Goal: Contribute content

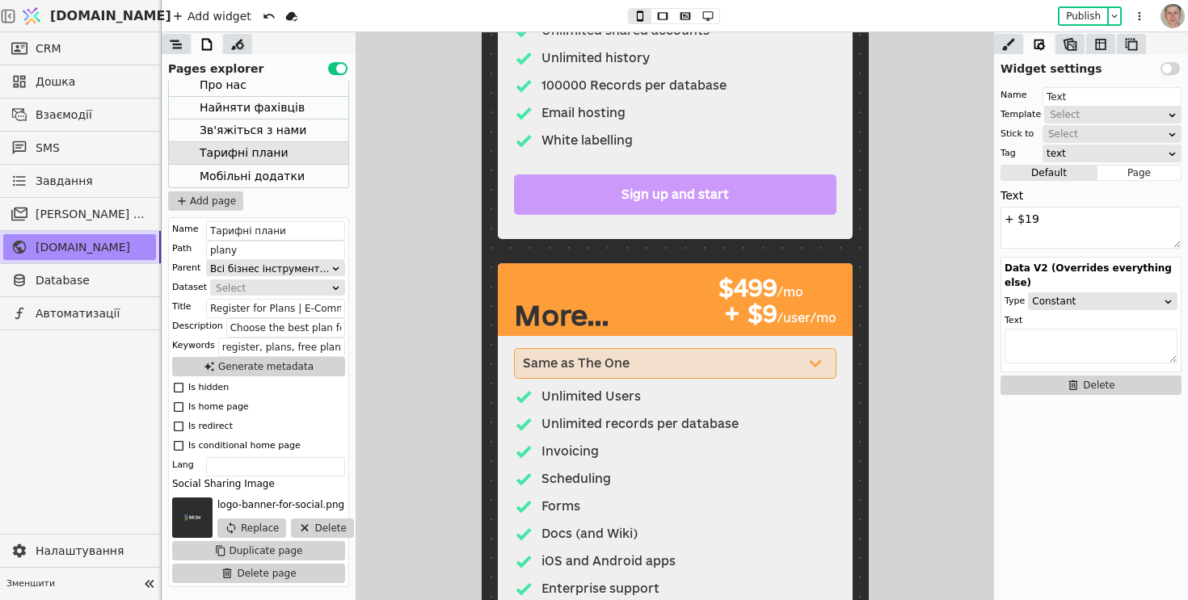
scroll to position [1595, 0]
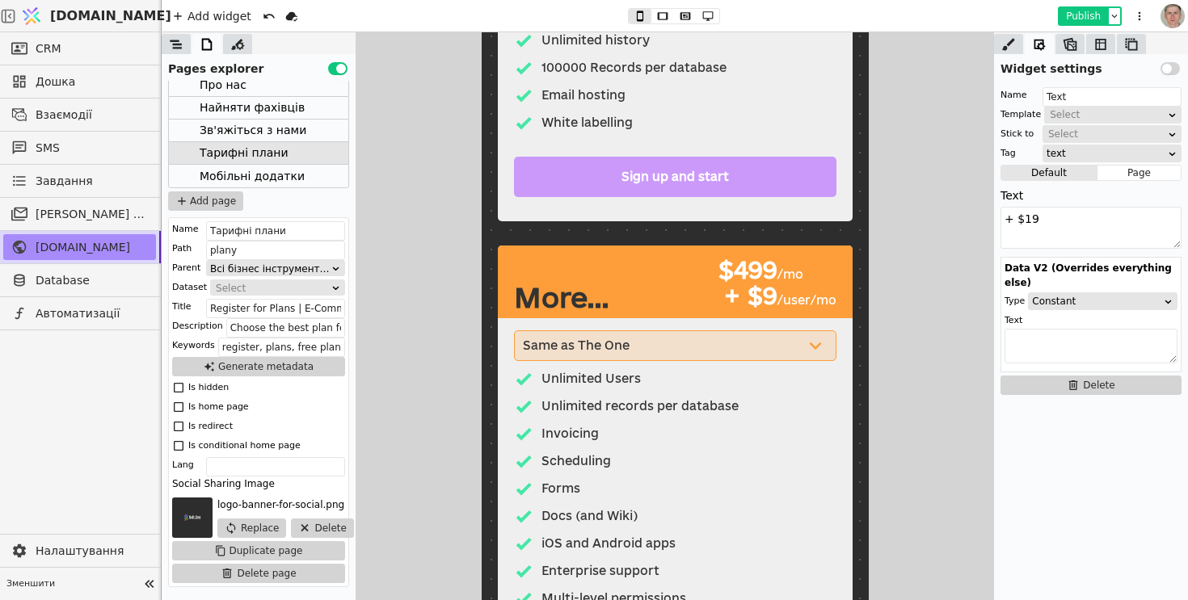
click at [1089, 13] on button "Publish" at bounding box center [1083, 16] width 48 height 16
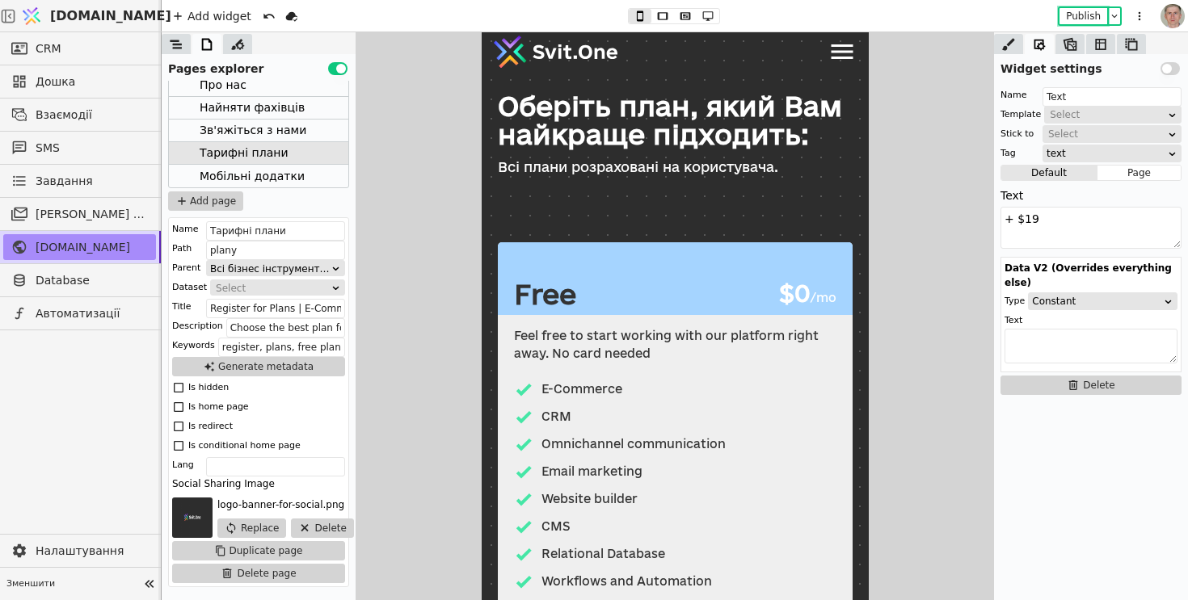
scroll to position [0, 0]
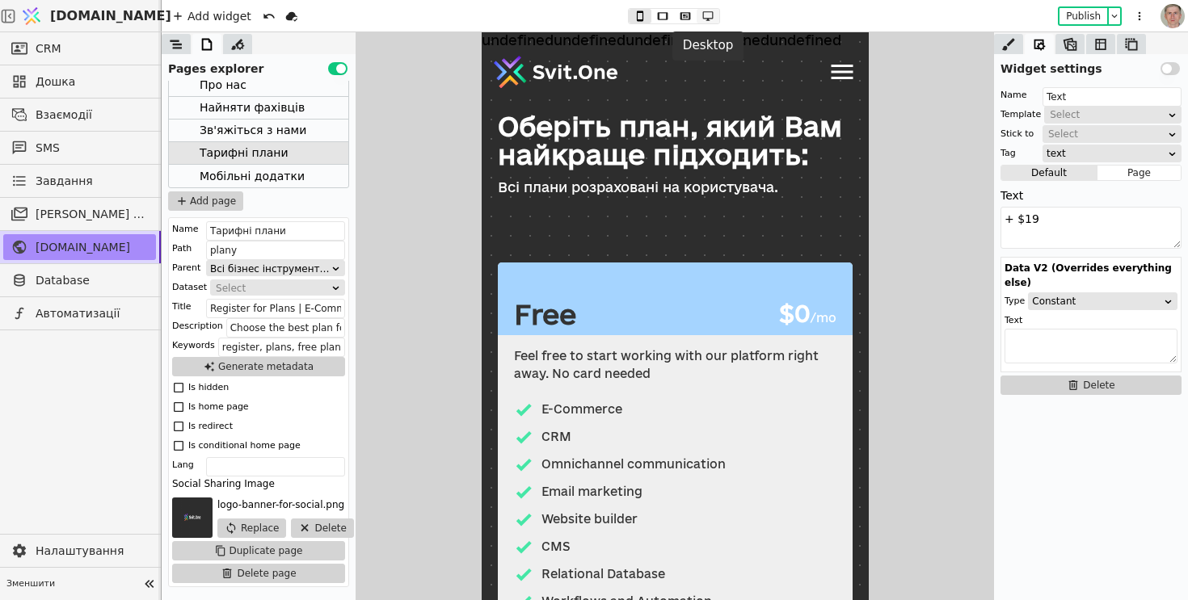
click at [708, 11] on icon at bounding box center [708, 16] width 11 height 10
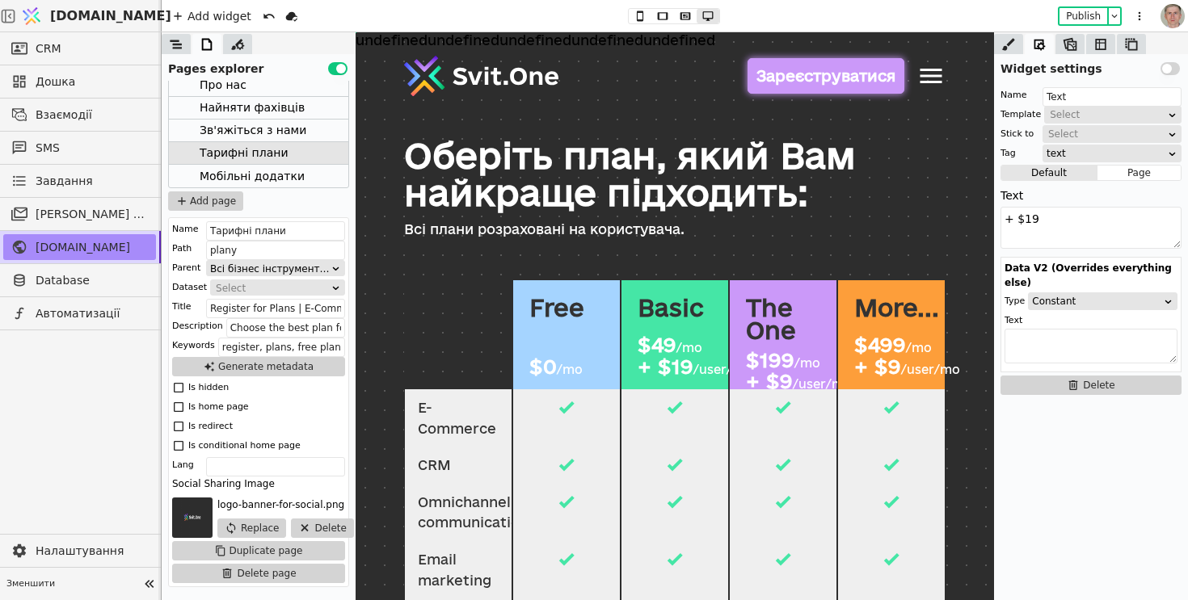
scroll to position [159, 0]
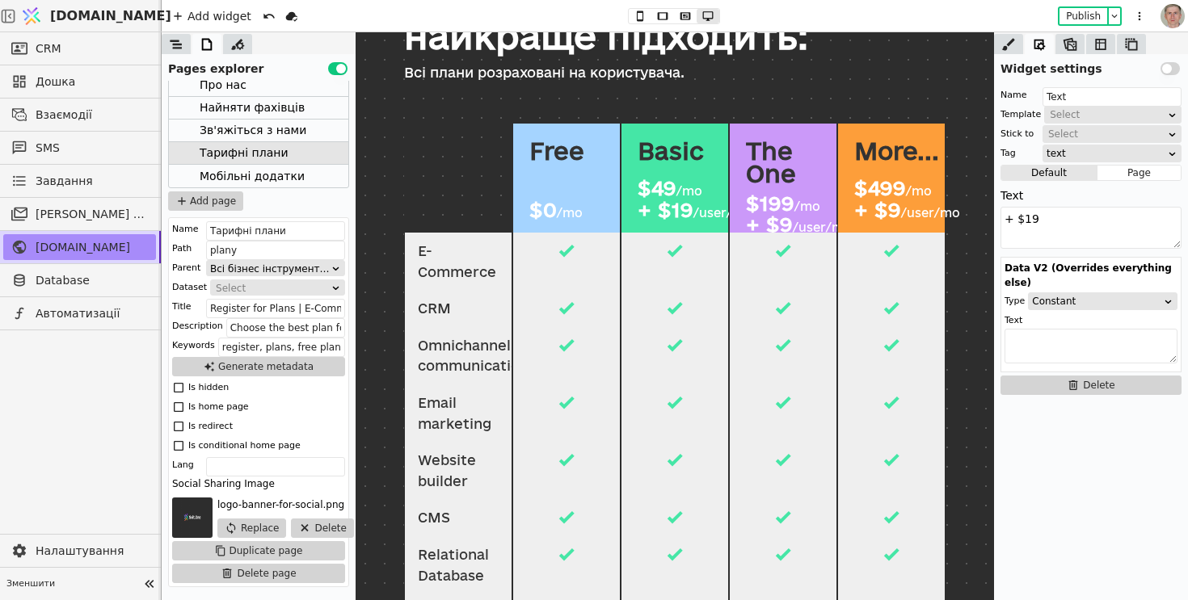
click at [693, 215] on div "/user/mo" at bounding box center [722, 214] width 59 height 14
click at [662, 216] on div "+ $19" at bounding box center [665, 210] width 56 height 21
click at [185, 44] on div at bounding box center [176, 44] width 29 height 20
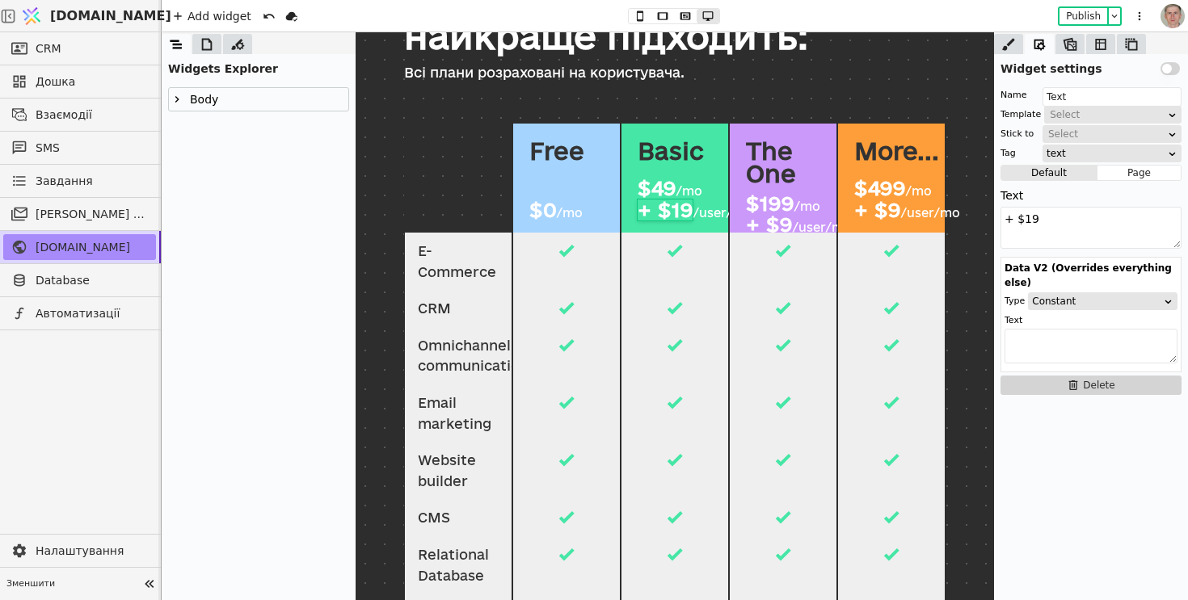
click at [662, 185] on div "$49" at bounding box center [656, 188] width 39 height 21
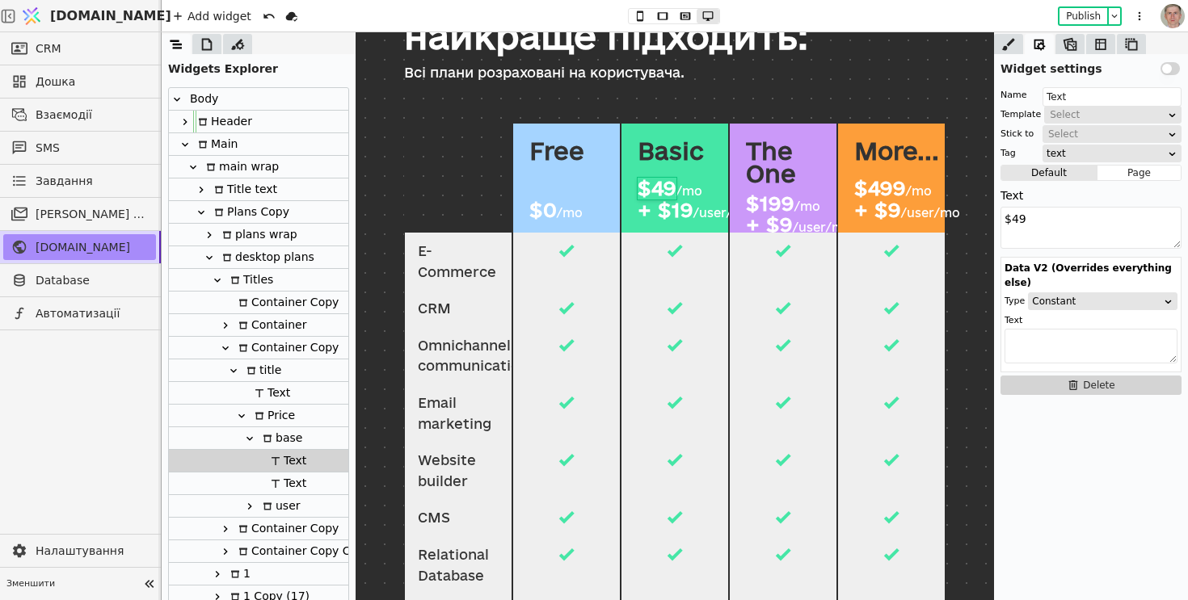
click at [671, 212] on div "+ $19" at bounding box center [665, 210] width 56 height 21
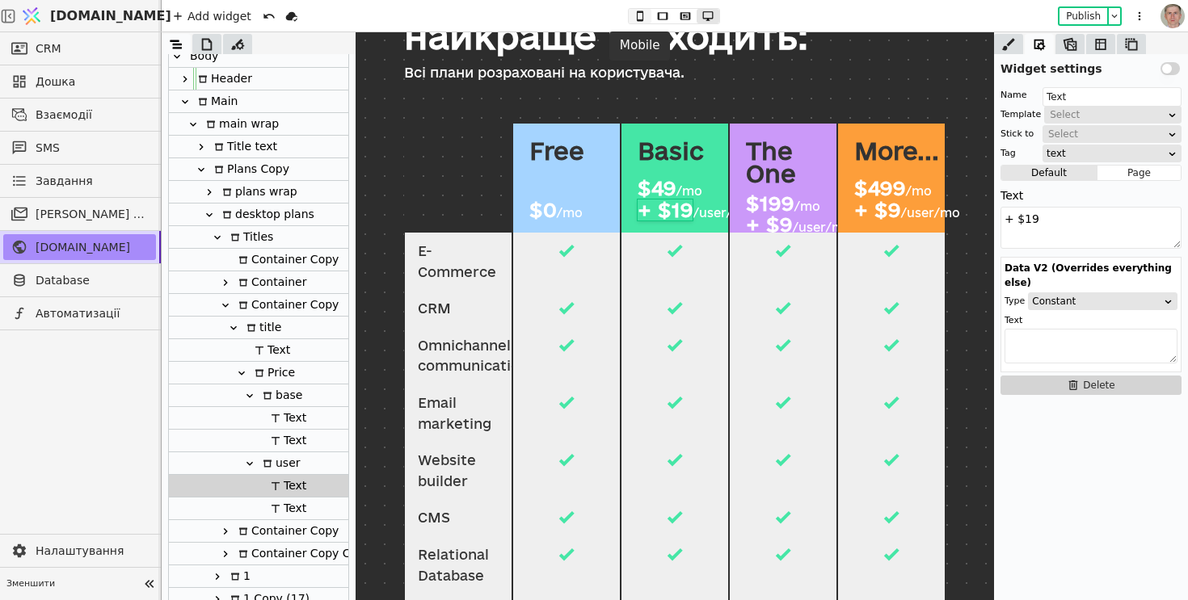
click at [638, 17] on icon at bounding box center [639, 16] width 19 height 11
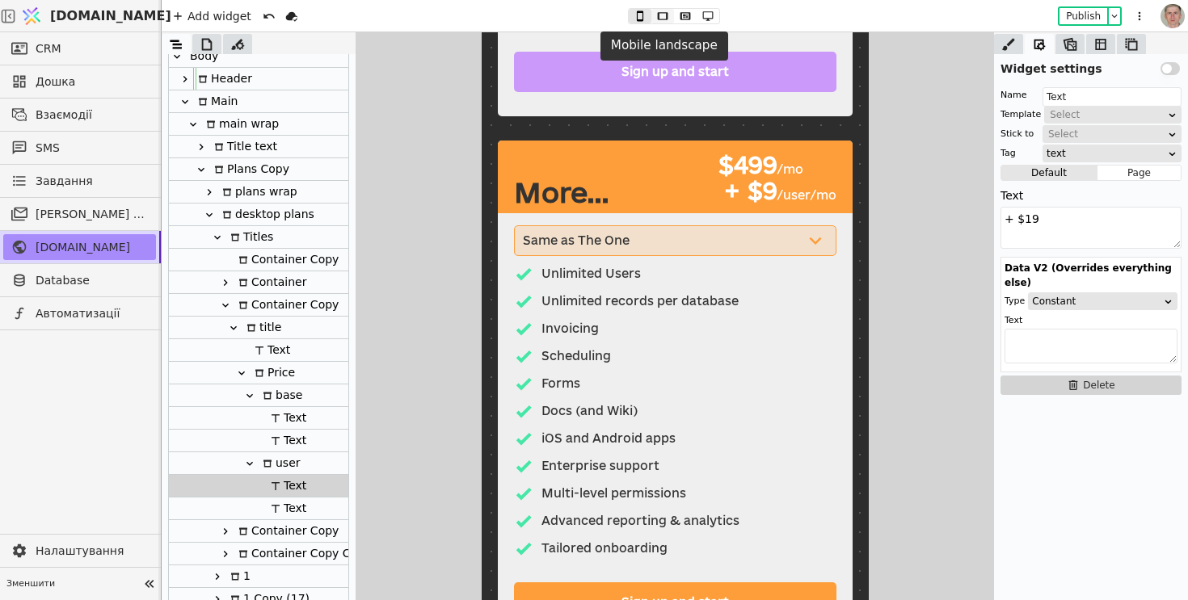
click at [661, 13] on icon at bounding box center [662, 16] width 19 height 11
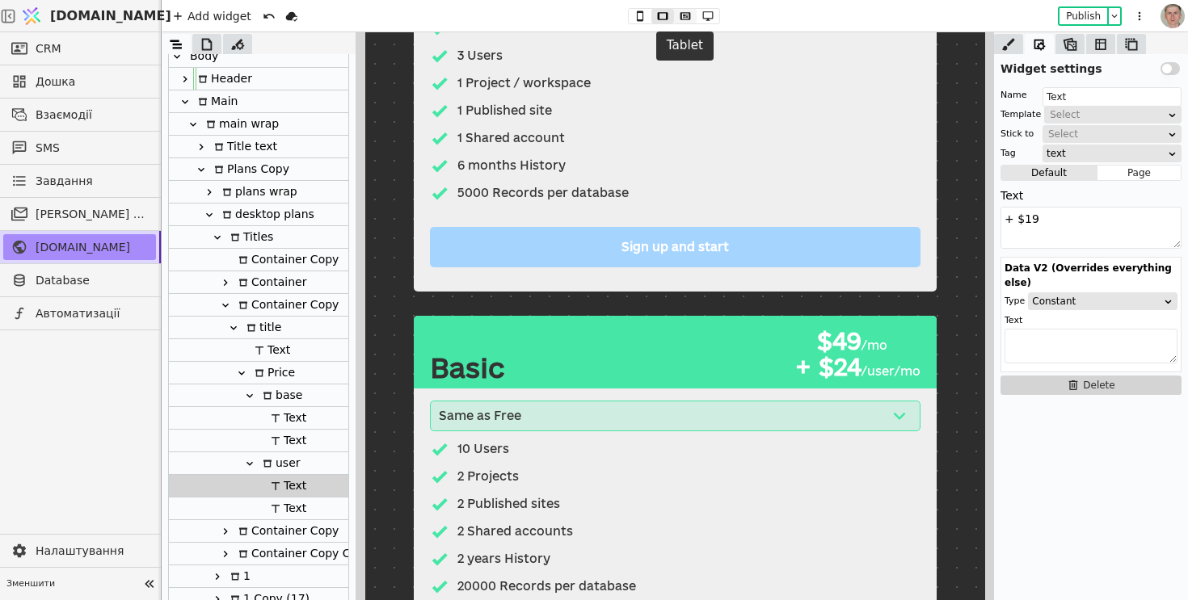
click at [686, 15] on icon at bounding box center [685, 15] width 11 height 7
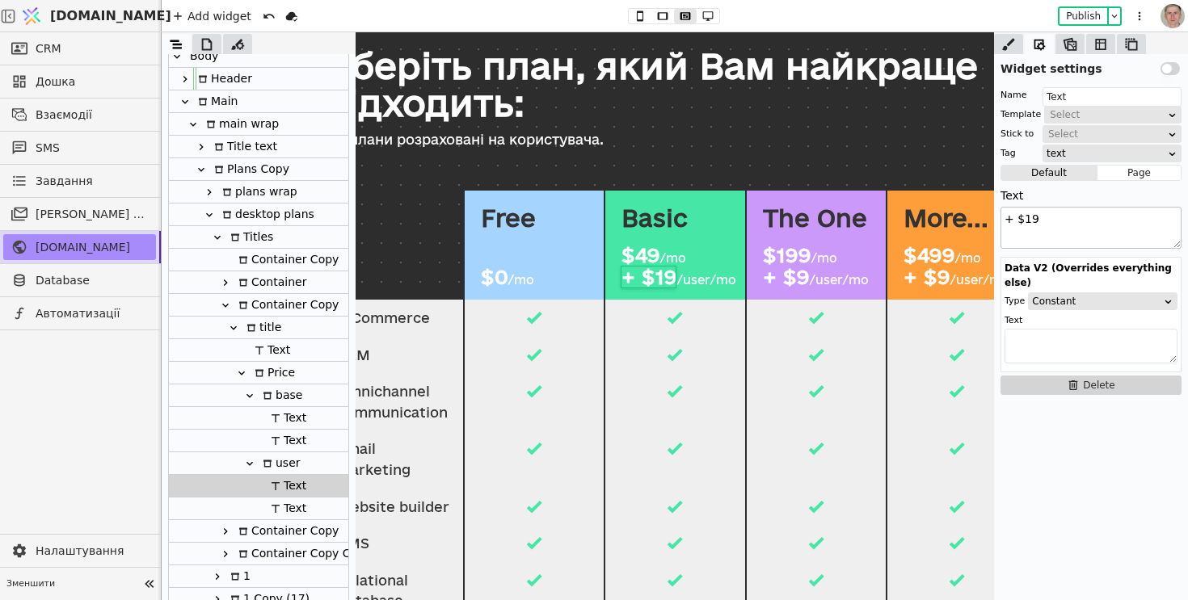
click at [1048, 218] on textarea "+ $19" at bounding box center [1090, 228] width 181 height 42
type textarea "+ $24"
click at [809, 274] on div "/user/mo" at bounding box center [838, 281] width 59 height 14
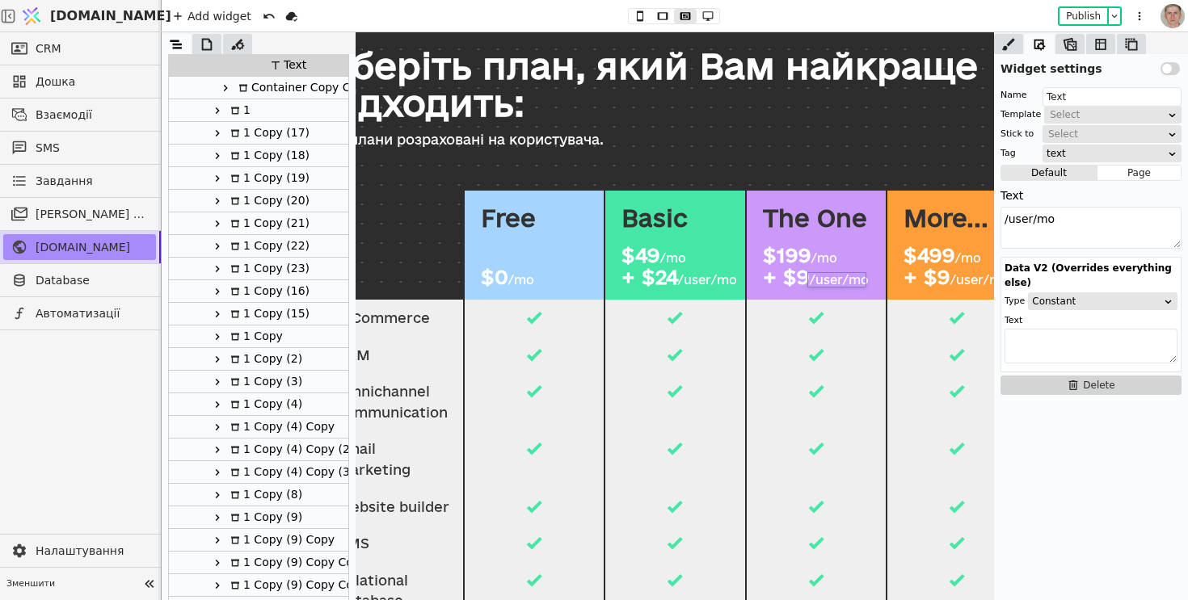
click at [795, 272] on div "+ $9" at bounding box center [785, 277] width 47 height 21
click at [1023, 218] on textarea "+ $9" at bounding box center [1090, 228] width 181 height 42
type textarea "+ $19"
click at [932, 251] on div "$499" at bounding box center [928, 255] width 52 height 21
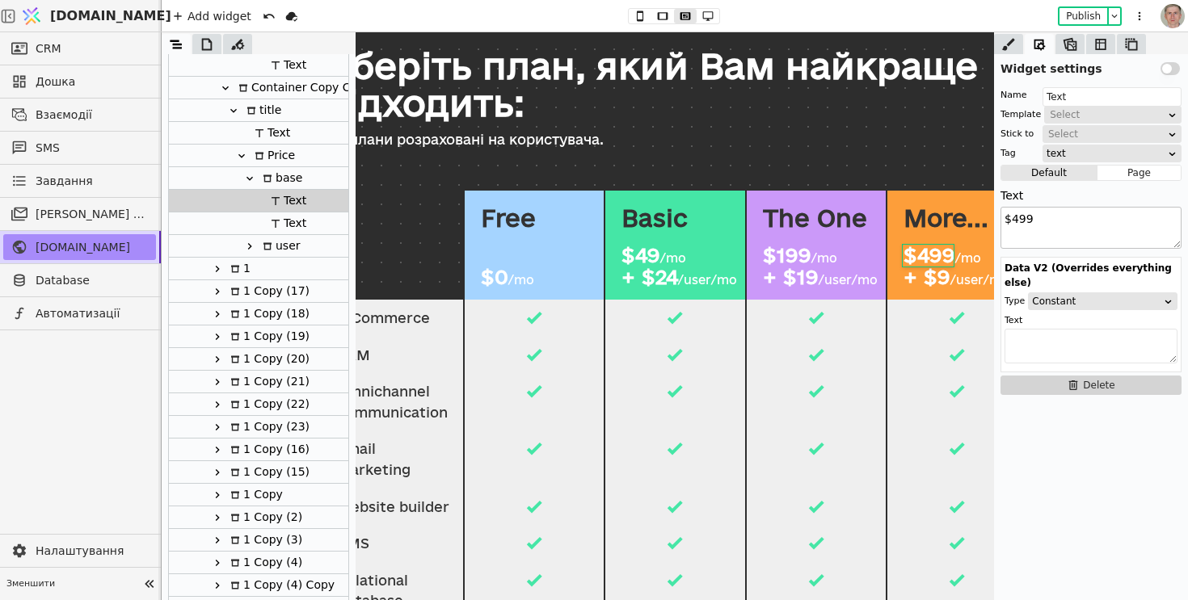
drag, startPoint x: 1013, startPoint y: 216, endPoint x: 1023, endPoint y: 216, distance: 9.7
click at [1023, 216] on textarea "$499" at bounding box center [1090, 228] width 181 height 42
type textarea "$399"
click at [1083, 13] on button "Publish" at bounding box center [1083, 16] width 48 height 16
click at [669, 277] on div "+ $24" at bounding box center [648, 277] width 57 height 21
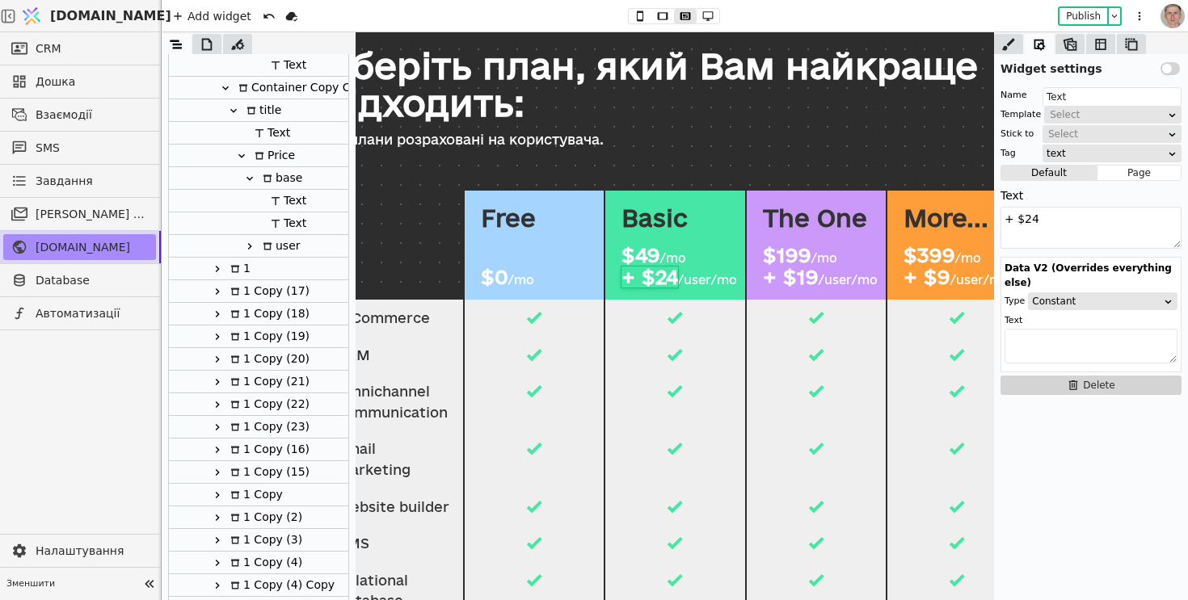
scroll to position [464, 0]
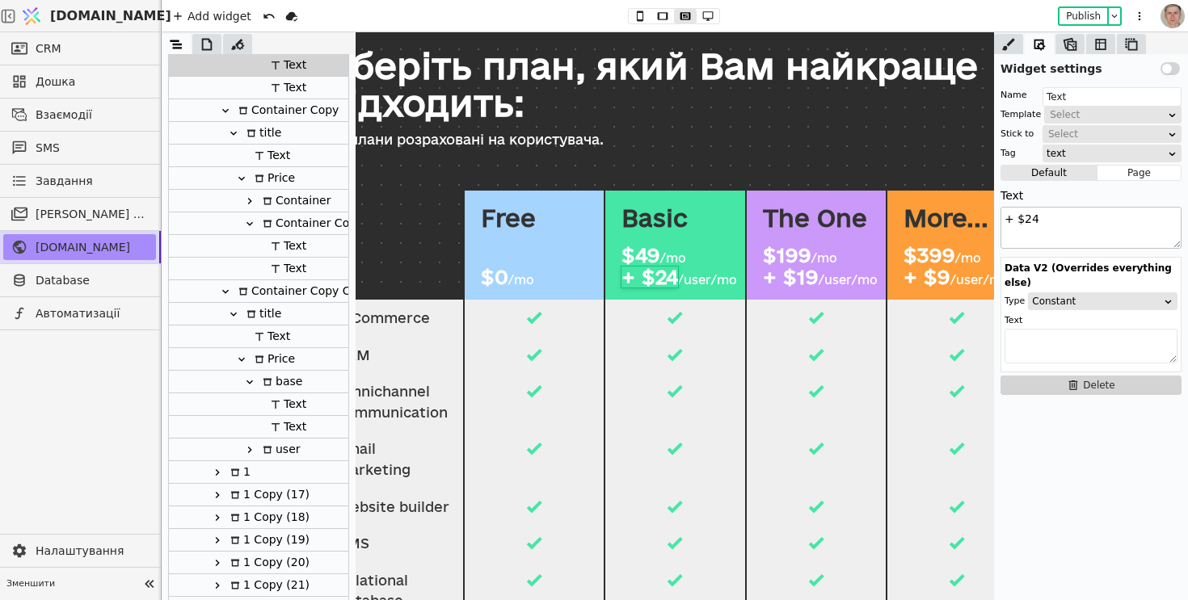
drag, startPoint x: 1023, startPoint y: 216, endPoint x: 1065, endPoint y: 215, distance: 42.0
click at [1065, 215] on textarea "+ $24" at bounding box center [1090, 228] width 181 height 42
type textarea "+ $19"
click at [805, 275] on div "+ $19" at bounding box center [790, 277] width 56 height 21
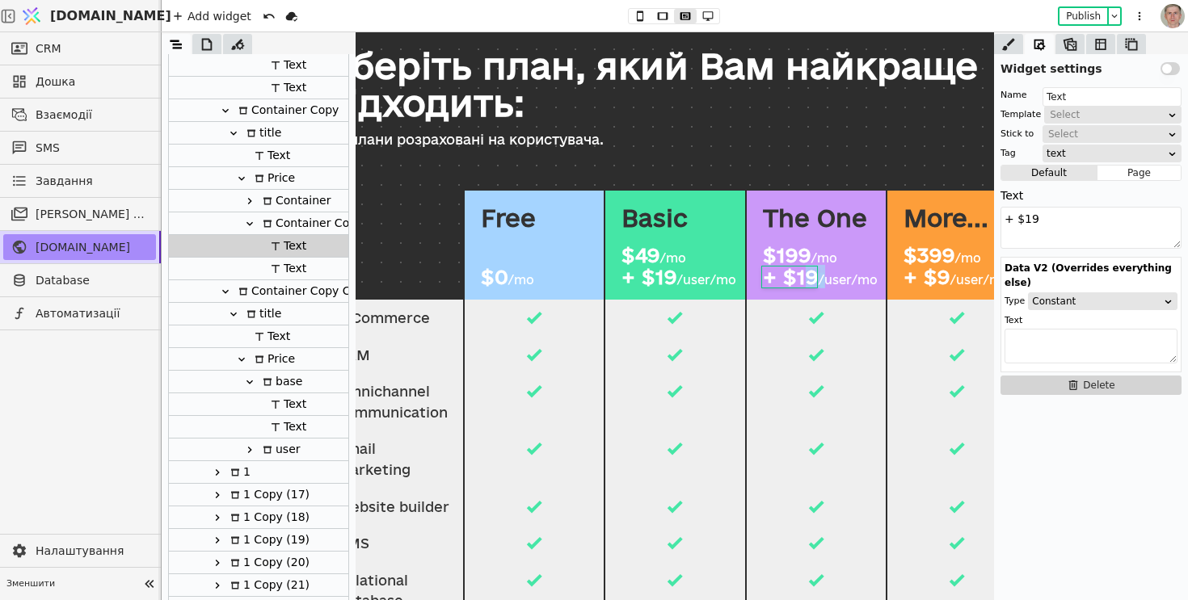
drag, startPoint x: 805, startPoint y: 272, endPoint x: 822, endPoint y: 275, distance: 17.1
click at [822, 275] on div "+ $19 /user/mo" at bounding box center [819, 277] width 115 height 21
click at [783, 291] on div "The One $199 /mo + $19 /user/mo" at bounding box center [815, 245] width 139 height 109
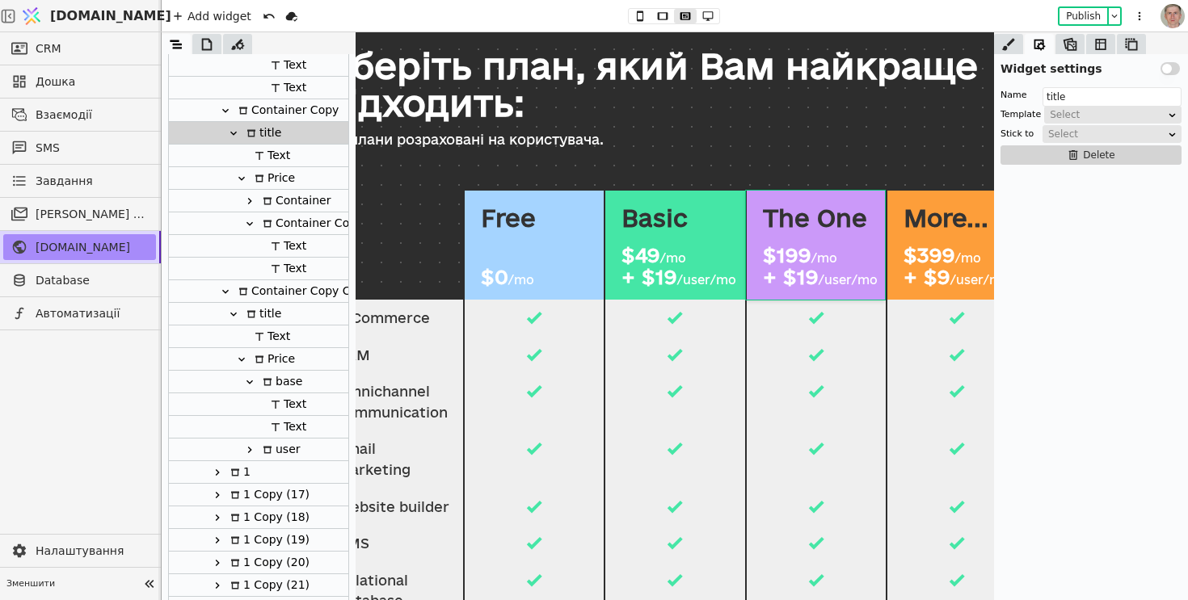
click at [802, 278] on div "+ $19" at bounding box center [790, 277] width 56 height 21
type input "Text"
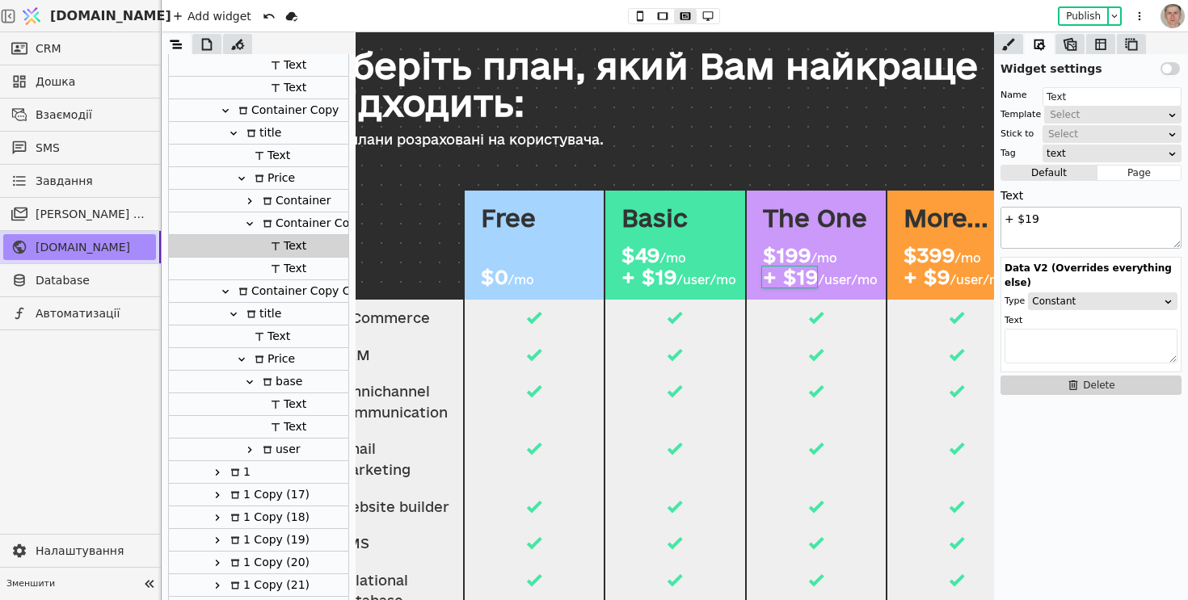
drag, startPoint x: 1030, startPoint y: 215, endPoint x: 1042, endPoint y: 215, distance: 12.1
click at [1042, 215] on textarea "+ $19" at bounding box center [1090, 228] width 181 height 42
type textarea "+ $14"
click at [1086, 15] on button "Publish" at bounding box center [1083, 16] width 48 height 16
